Goal: Task Accomplishment & Management: Complete application form

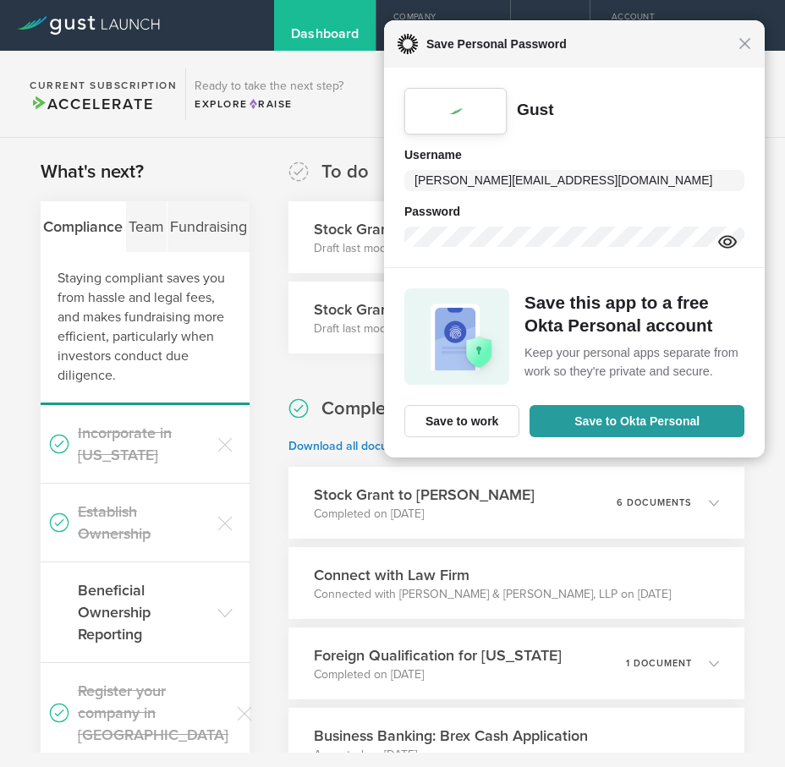
click at [745, 52] on div "Close Save Personal Password" at bounding box center [573, 43] width 382 height 47
drag, startPoint x: 756, startPoint y: 43, endPoint x: 747, endPoint y: 44, distance: 8.5
click at [756, 42] on div "Close Save Personal Password" at bounding box center [573, 43] width 382 height 47
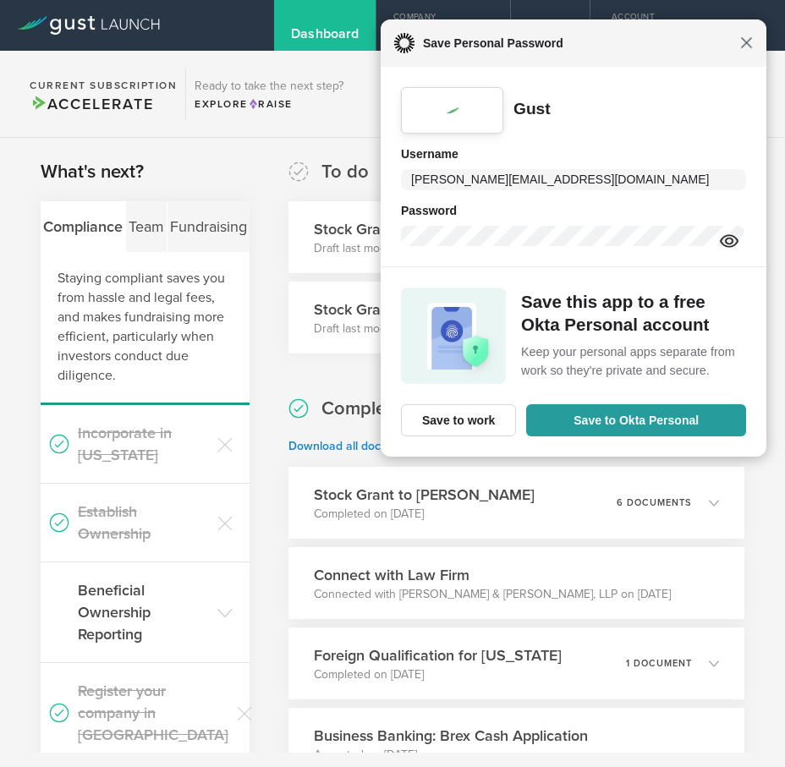
click at [743, 46] on span "Close" at bounding box center [746, 42] width 13 height 13
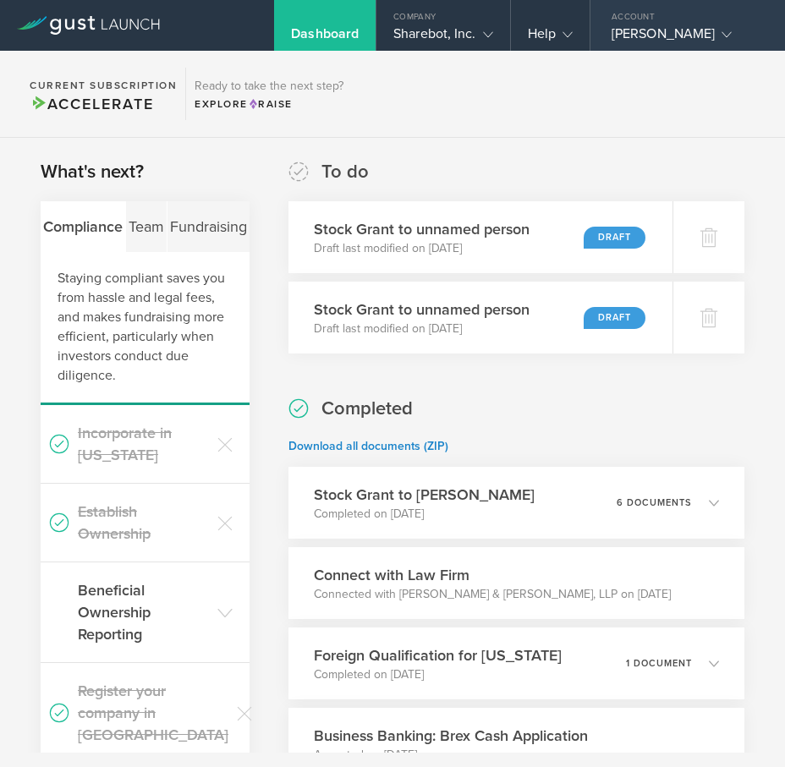
click at [649, 30] on div "[PERSON_NAME]" at bounding box center [684, 37] width 144 height 25
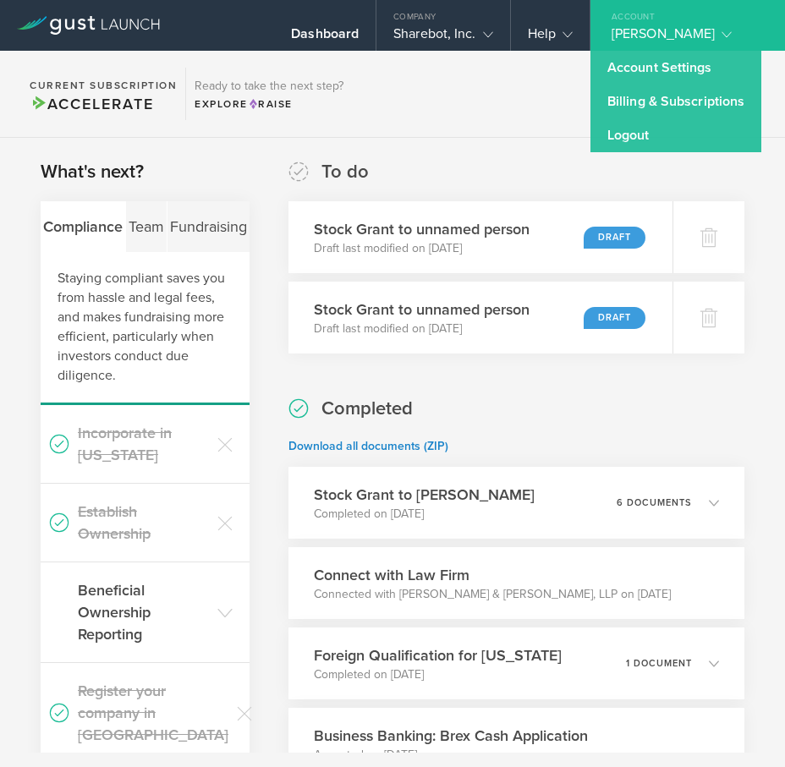
drag, startPoint x: 465, startPoint y: 120, endPoint x: 364, endPoint y: 52, distance: 121.8
click at [464, 118] on section "Current Subscription Accelerate Ready to take the next step? Explore Raise" at bounding box center [392, 94] width 785 height 87
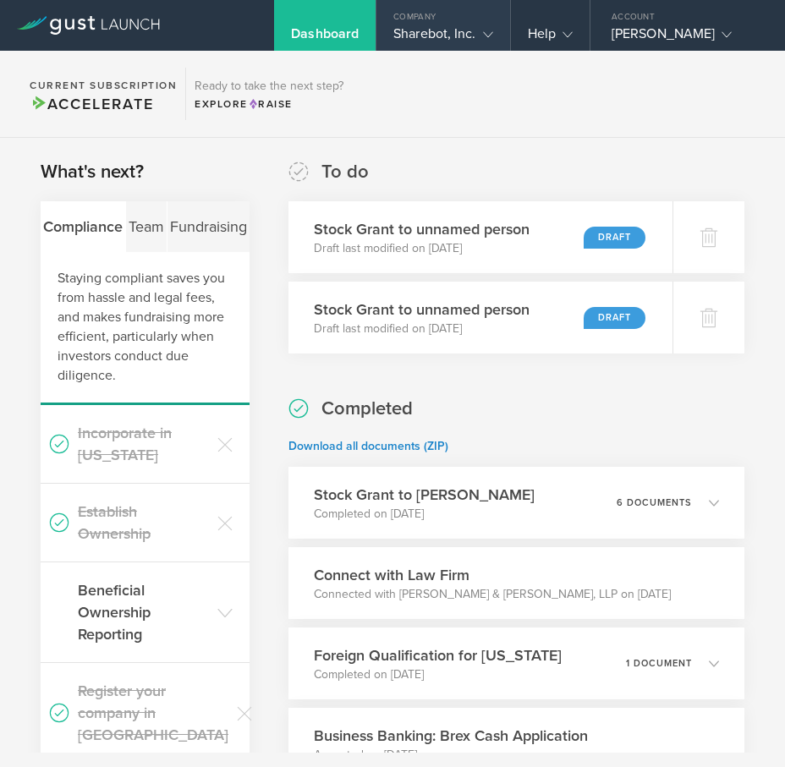
drag, startPoint x: 415, startPoint y: 14, endPoint x: 423, endPoint y: 19, distance: 9.2
click at [416, 14] on div "Company" at bounding box center [443, 12] width 133 height 25
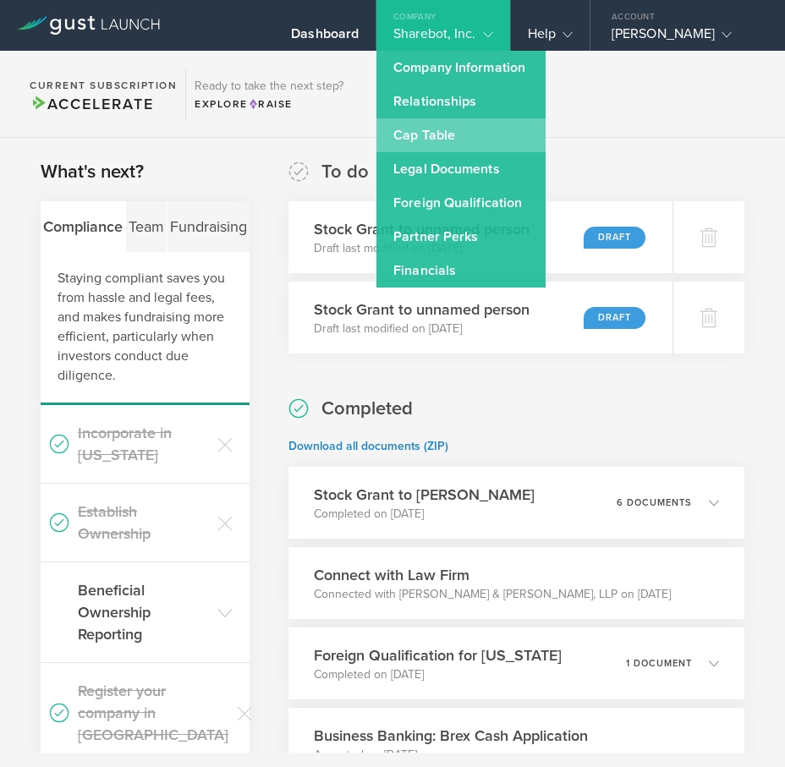
click at [430, 139] on link "Cap Table" at bounding box center [461, 135] width 169 height 34
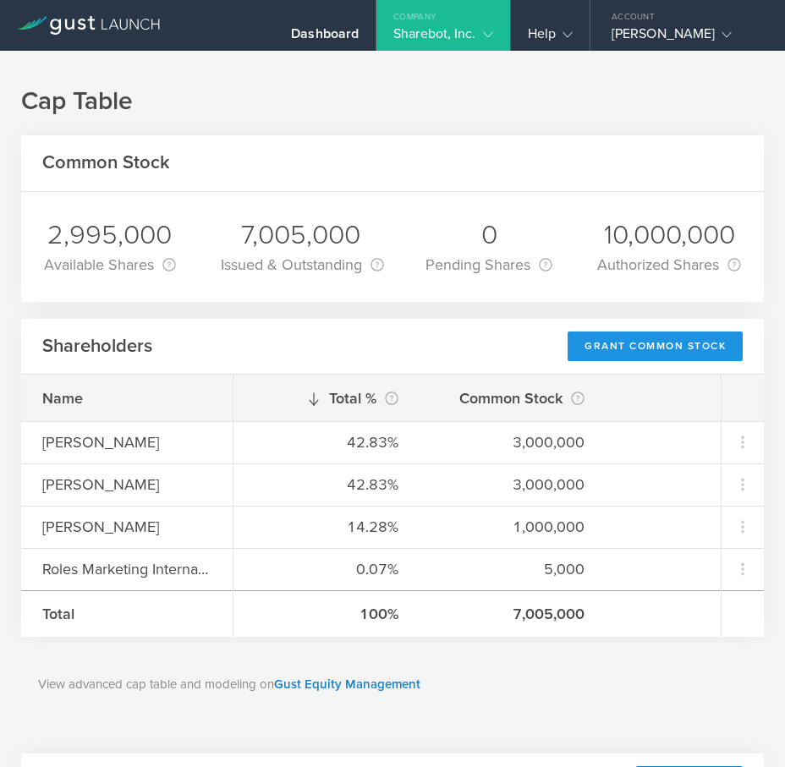
click at [666, 342] on div "Grant Common Stock" at bounding box center [655, 347] width 175 height 30
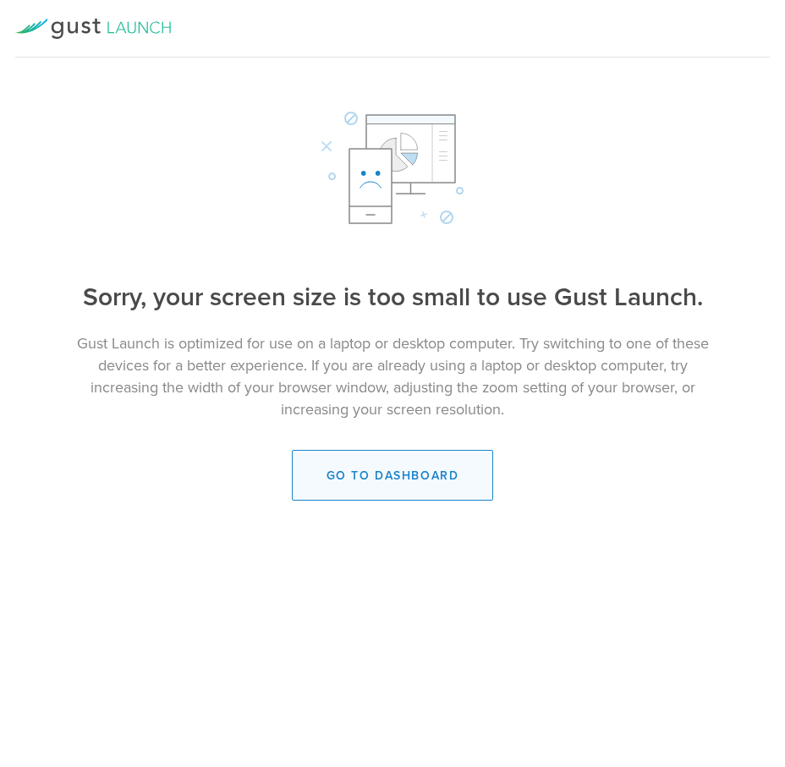
click at [382, 470] on link "Go to dashboard" at bounding box center [393, 475] width 202 height 51
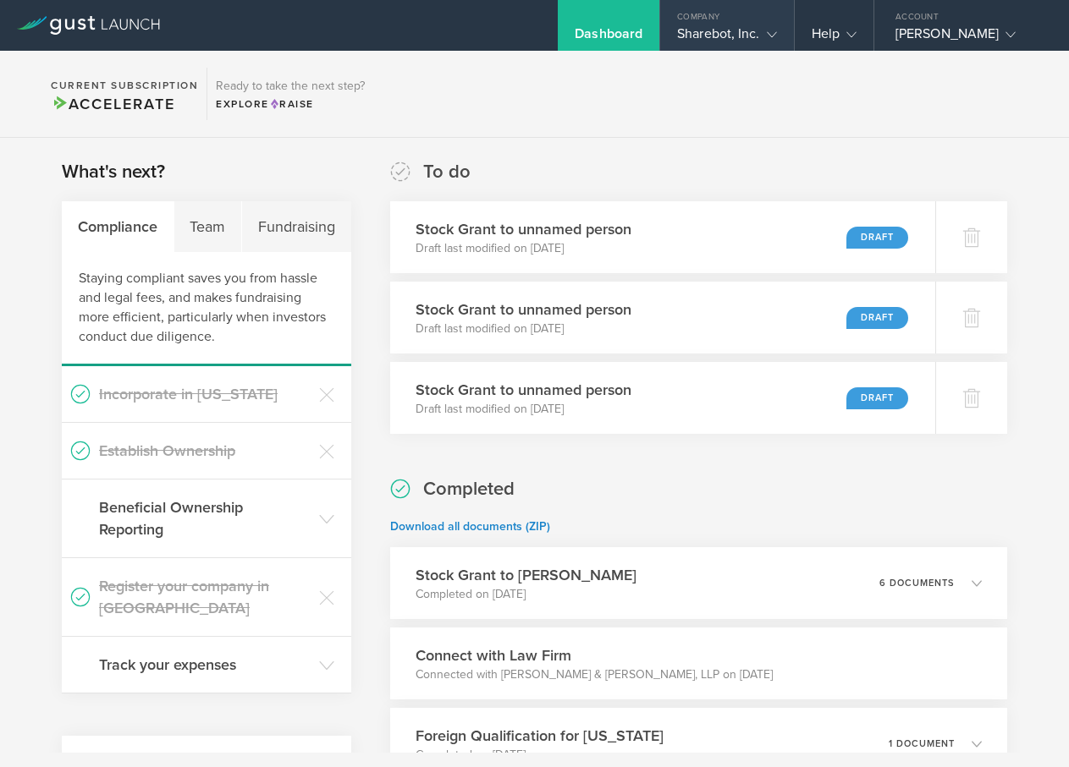
click at [722, 43] on div "Sharebot, Inc." at bounding box center [726, 37] width 99 height 25
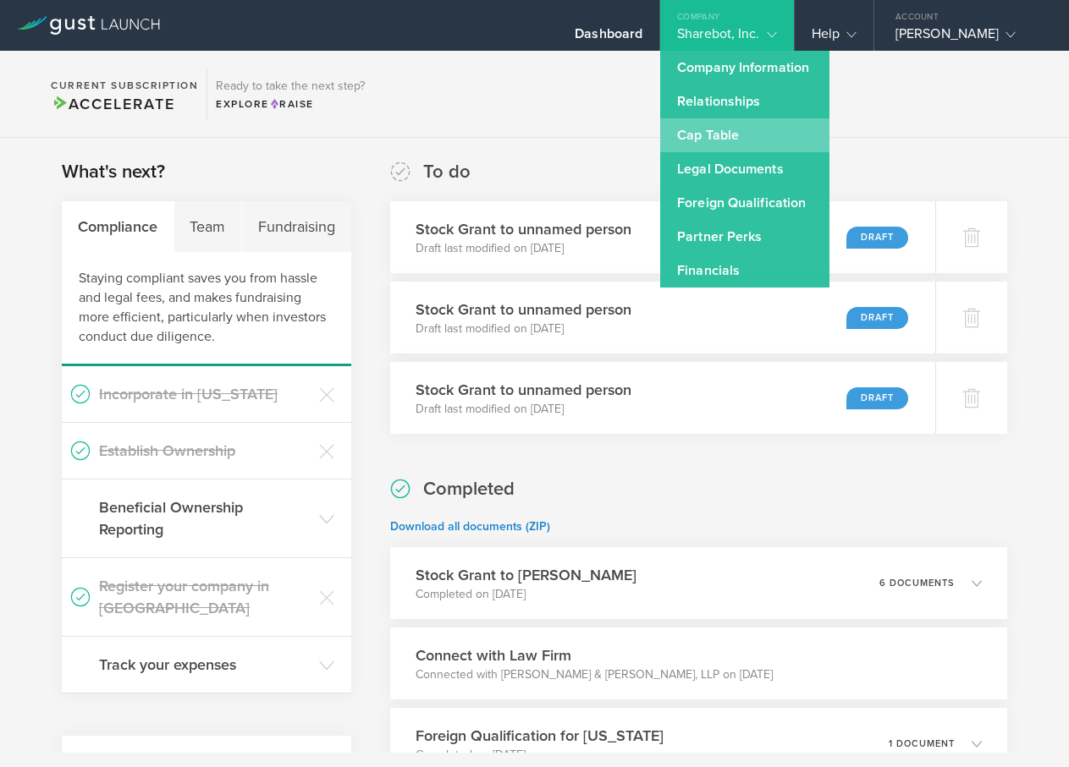
click at [722, 139] on link "Cap Table" at bounding box center [744, 135] width 169 height 34
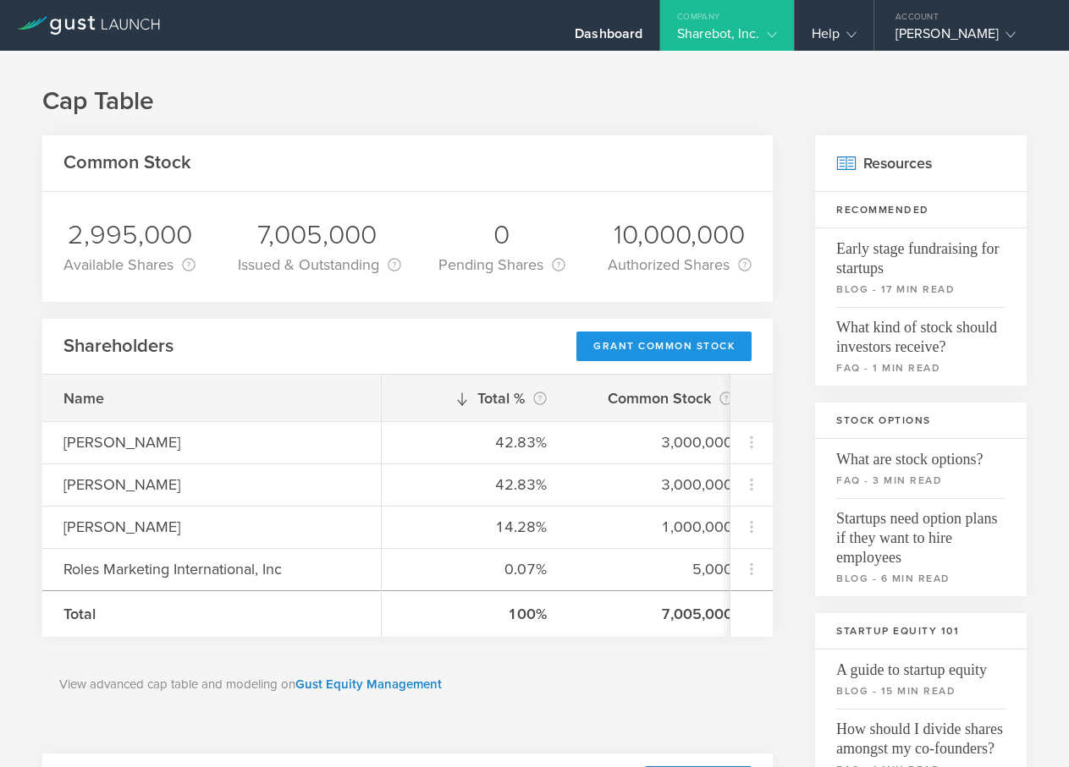
click at [641, 348] on div "Grant Common Stock" at bounding box center [663, 347] width 175 height 30
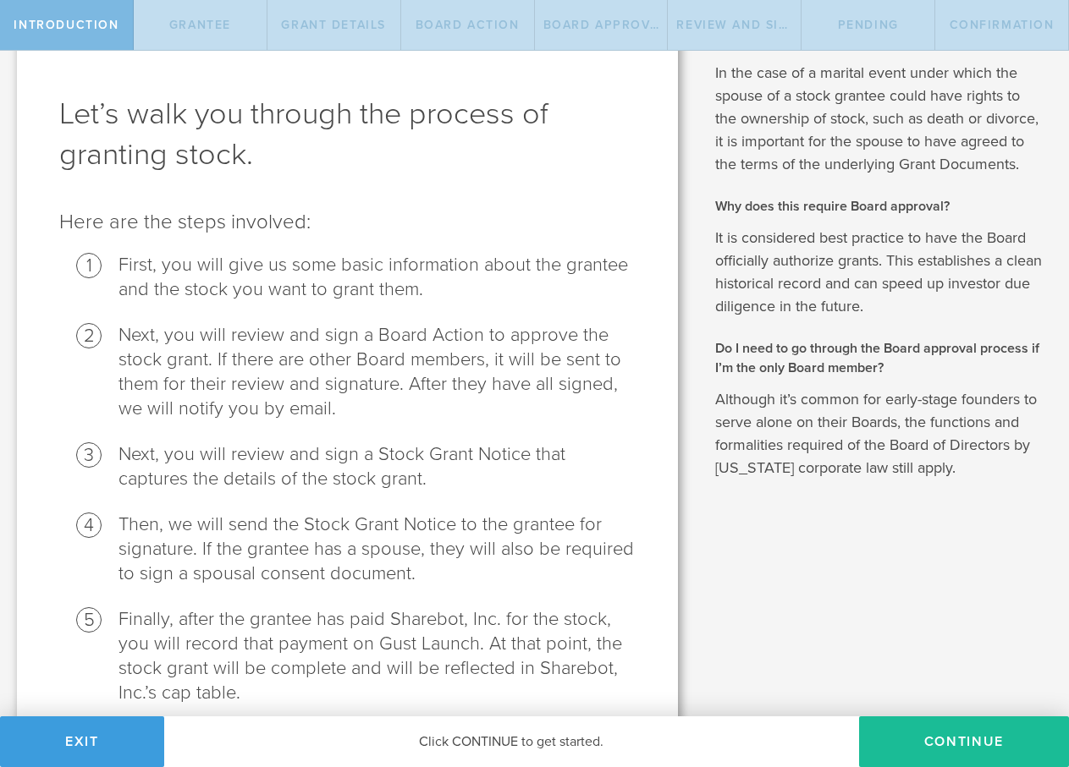
scroll to position [131, 0]
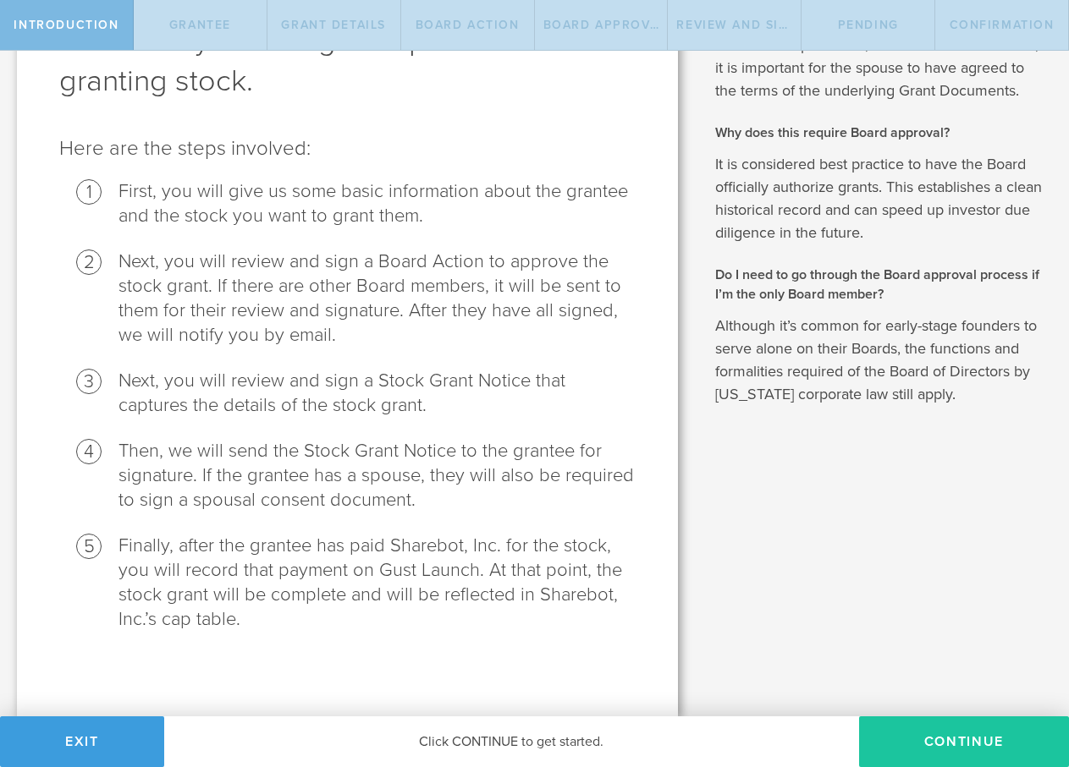
click at [973, 744] on button "Continue" at bounding box center [964, 742] width 210 height 51
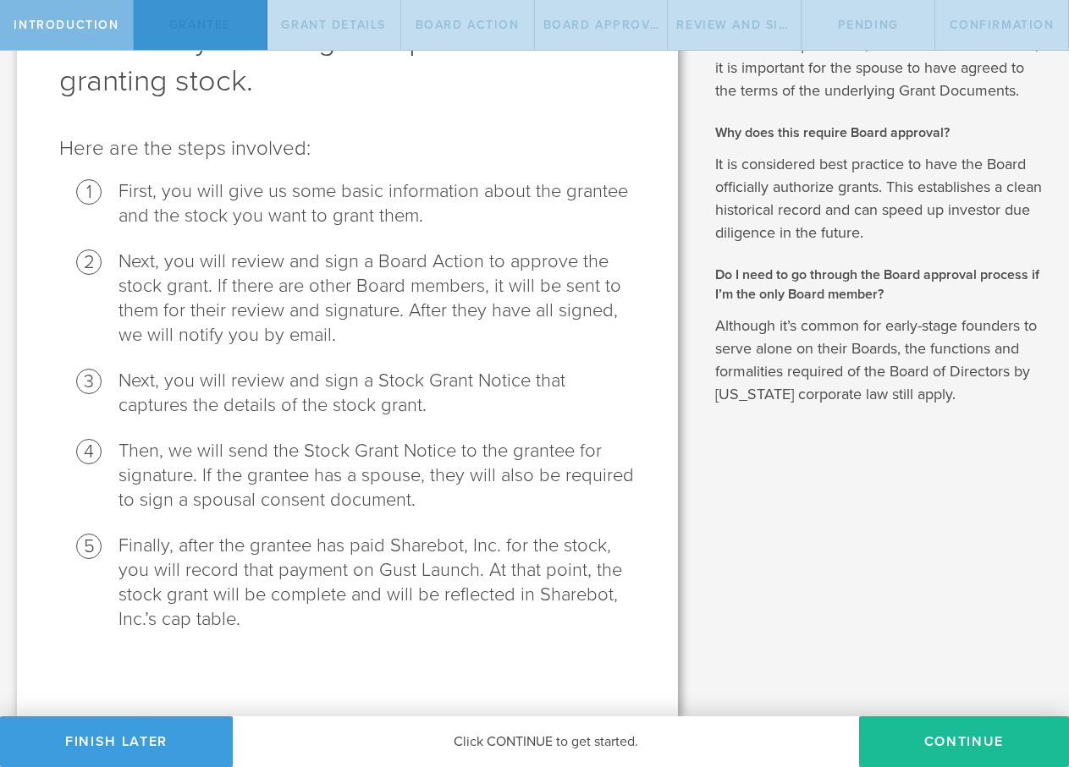
scroll to position [0, 0]
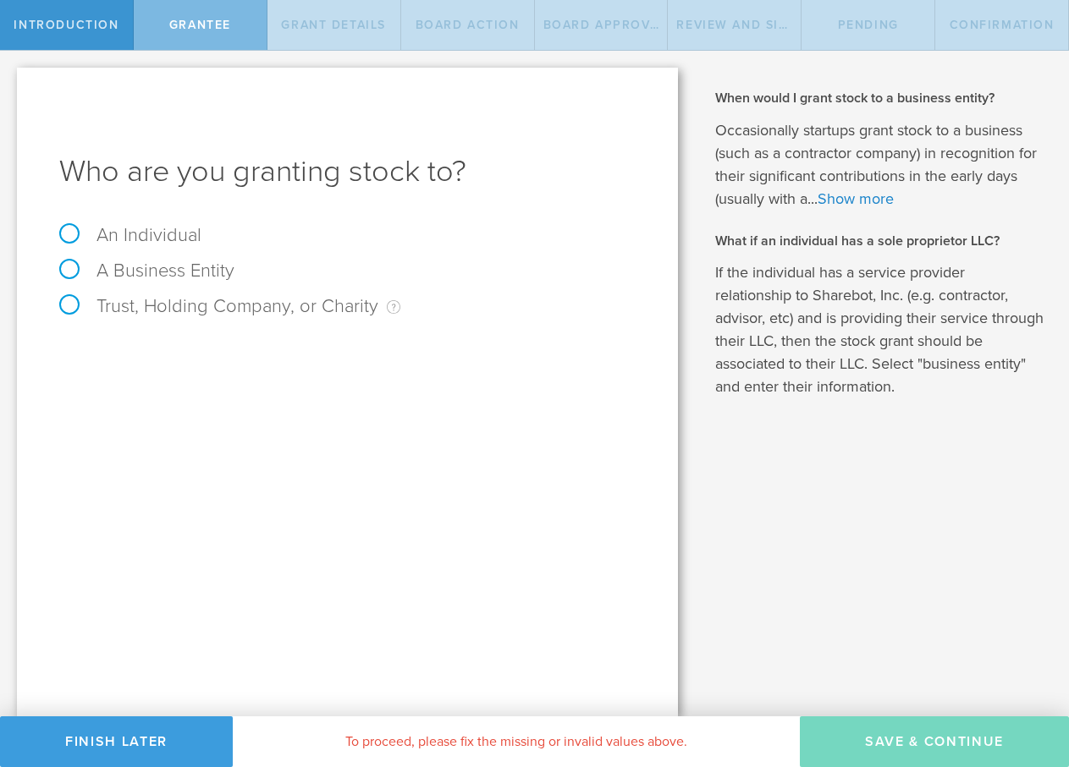
click at [61, 293] on div "A Business Entity" at bounding box center [347, 279] width 576 height 36
click at [74, 305] on label "Trust, Holding Company, or Charity An individual that has a service provider re…" at bounding box center [229, 306] width 341 height 22
click at [11, 78] on input "Trust, Holding Company, or Charity An individual that has a service provider re…" at bounding box center [5, 64] width 11 height 27
radio input "true"
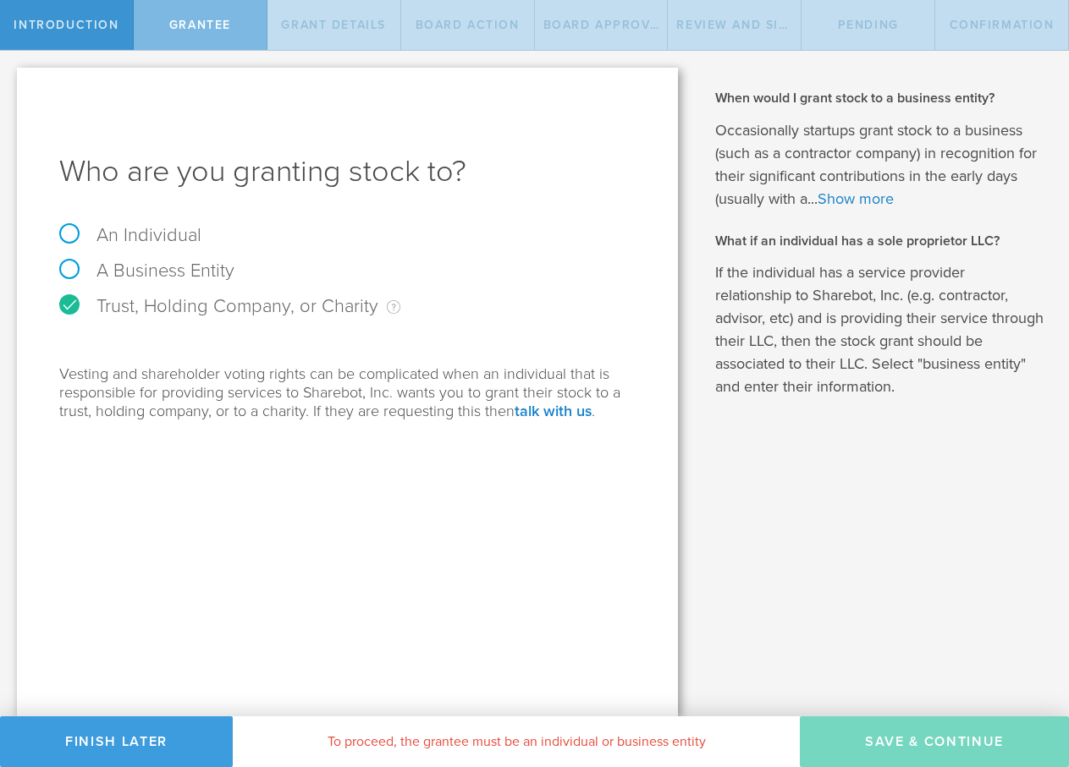
click at [504, 557] on div "Who are you granting stock to? An Individual A Business Entity Trust, Holding C…" at bounding box center [347, 392] width 661 height 649
click at [451, 565] on div "Who are you granting stock to? An Individual A Business Entity Trust, Holding C…" at bounding box center [347, 392] width 661 height 649
